Goal: Check status: Check status

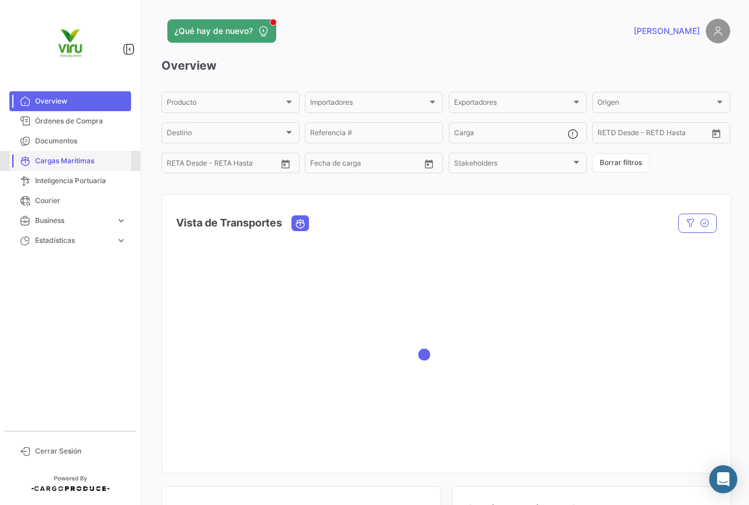
click at [73, 161] on span "Cargas Marítimas" at bounding box center [80, 161] width 91 height 11
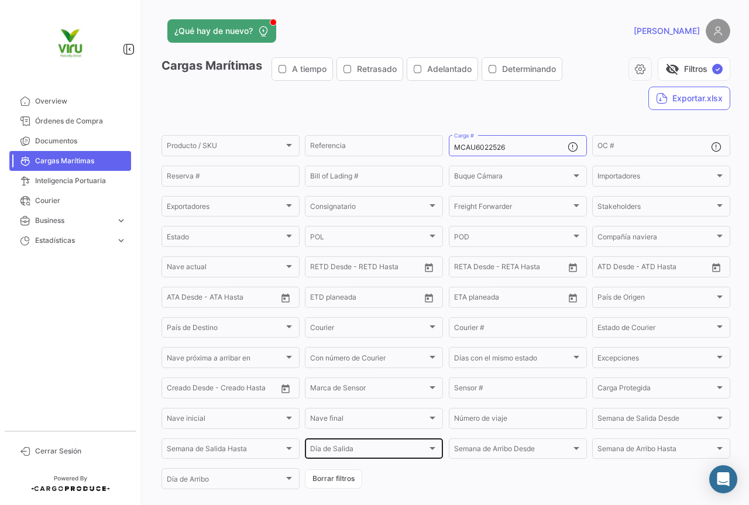
scroll to position [79, 0]
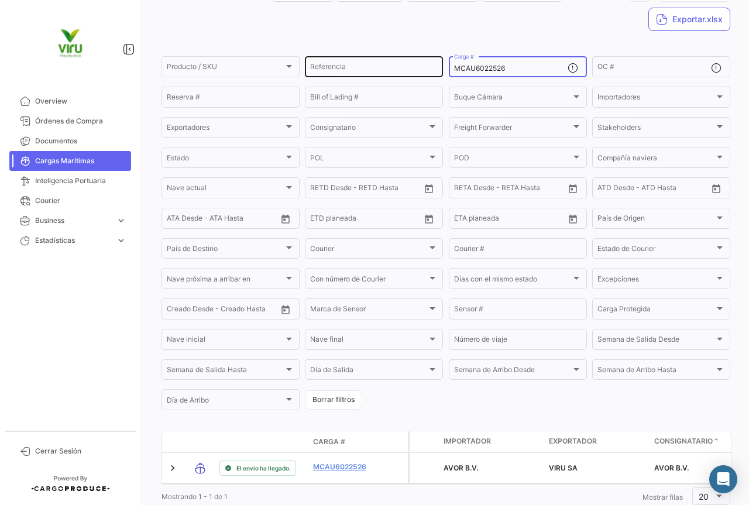
drag, startPoint x: 506, startPoint y: 71, endPoint x: 413, endPoint y: 60, distance: 94.2
click at [0, 0] on div "Producto / SKU Producto / SKU Referencia MCAU6022526 Carga # OC # Reserva # Bil…" at bounding box center [0, 0] width 0 height 0
paste input "CGMU7003112"
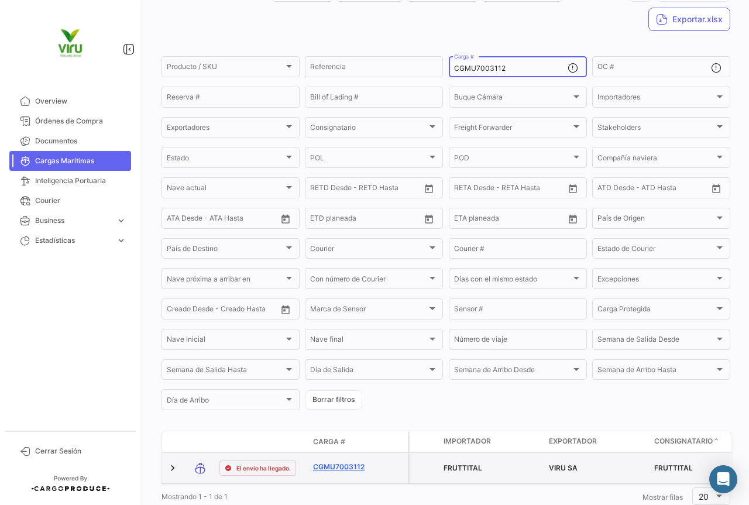
type input "CGMU7003112"
click at [350, 468] on link "CGMU7003112" at bounding box center [343, 466] width 61 height 11
